Goal: Information Seeking & Learning: Learn about a topic

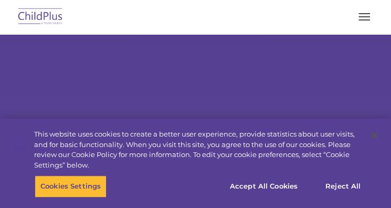
select select "MEDIUM"
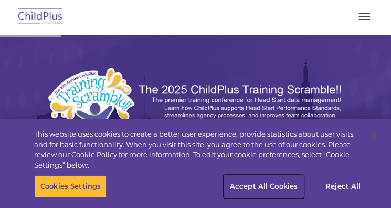
click at [262, 188] on button "Accept All Cookies" at bounding box center [263, 186] width 79 height 22
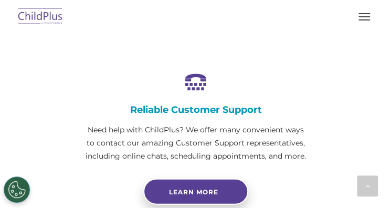
scroll to position [609, 0]
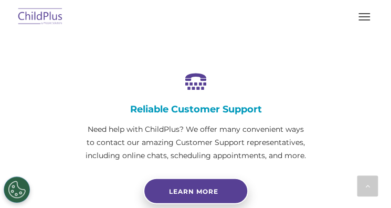
click at [42, 14] on img at bounding box center [40, 17] width 49 height 25
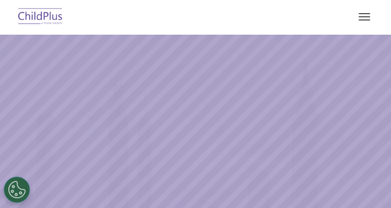
select select "MEDIUM"
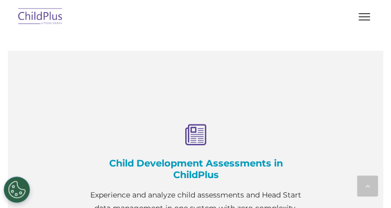
scroll to position [814, 0]
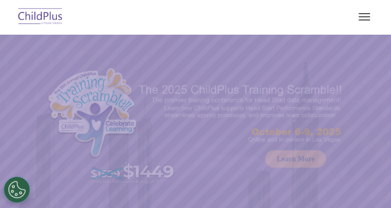
select select "MEDIUM"
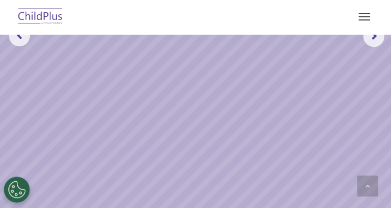
scroll to position [267, 0]
click at [201, 170] on rs-slide "Request a Demo The Future of ChildPlus is Here! Boost your productivity and str…" at bounding box center [195, 35] width 391 height 537
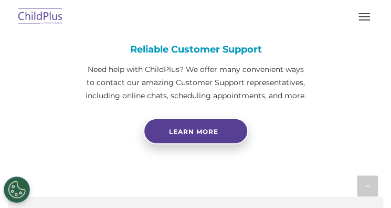
scroll to position [677, 0]
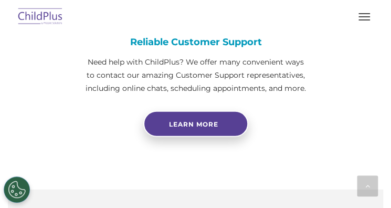
click at [361, 15] on button "button" at bounding box center [364, 16] width 22 height 17
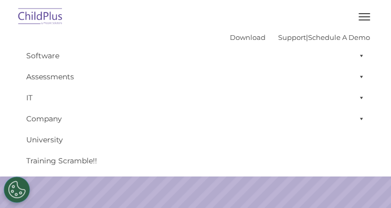
scroll to position [0, 0]
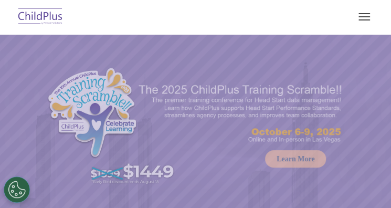
select select "MEDIUM"
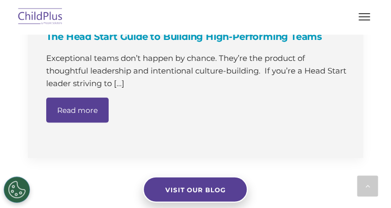
scroll to position [1806, 0]
